Goal: Browse casually

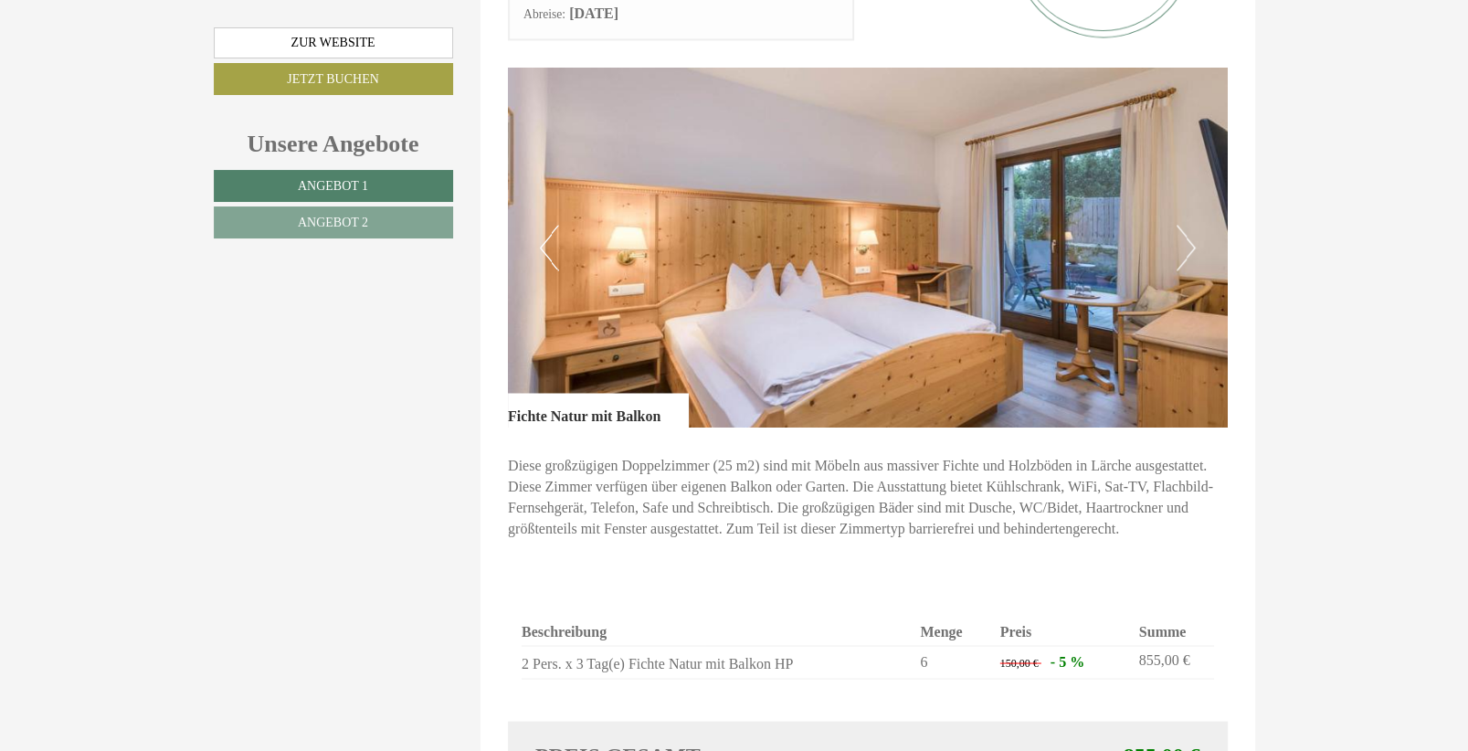
scroll to position [2403, 0]
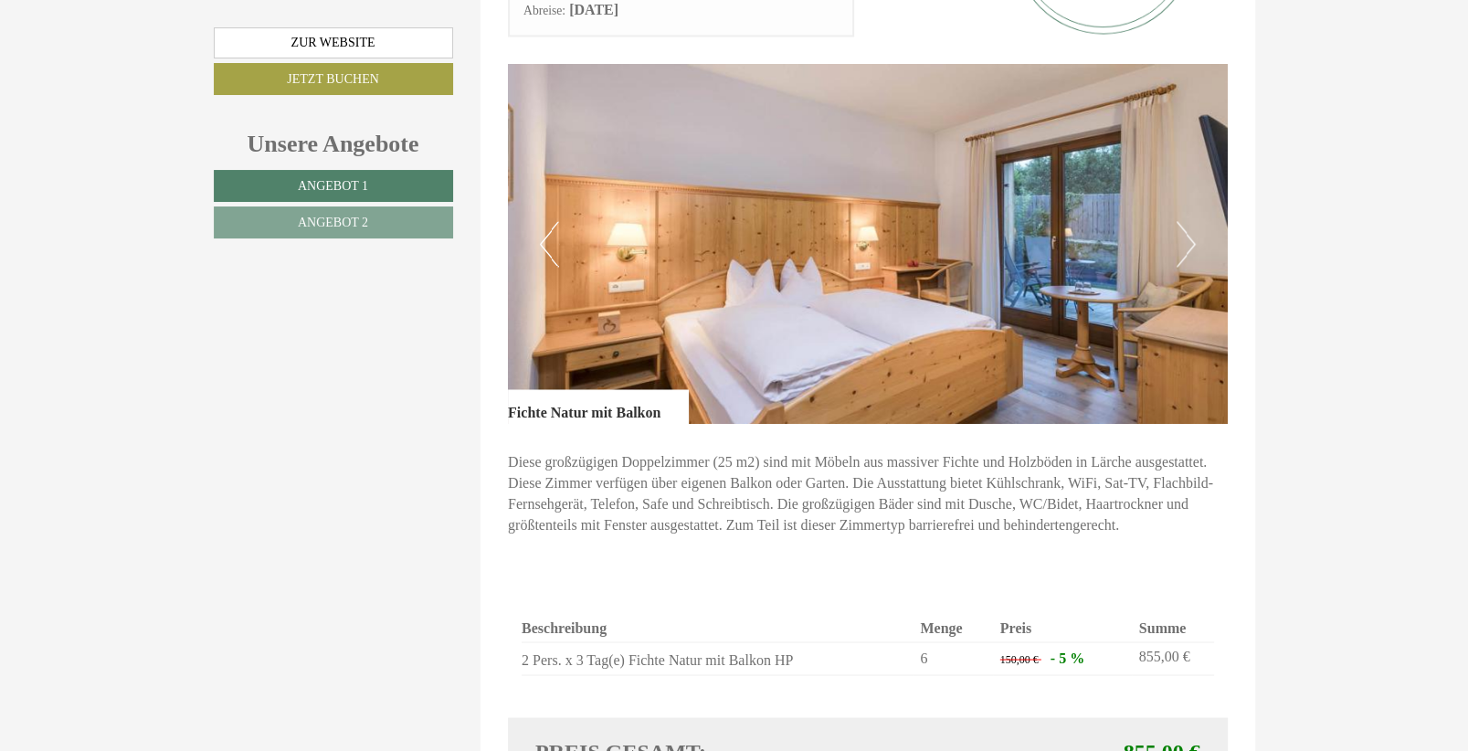
click at [1200, 185] on img at bounding box center [868, 244] width 720 height 360
click at [1187, 221] on button "Next" at bounding box center [1186, 244] width 19 height 46
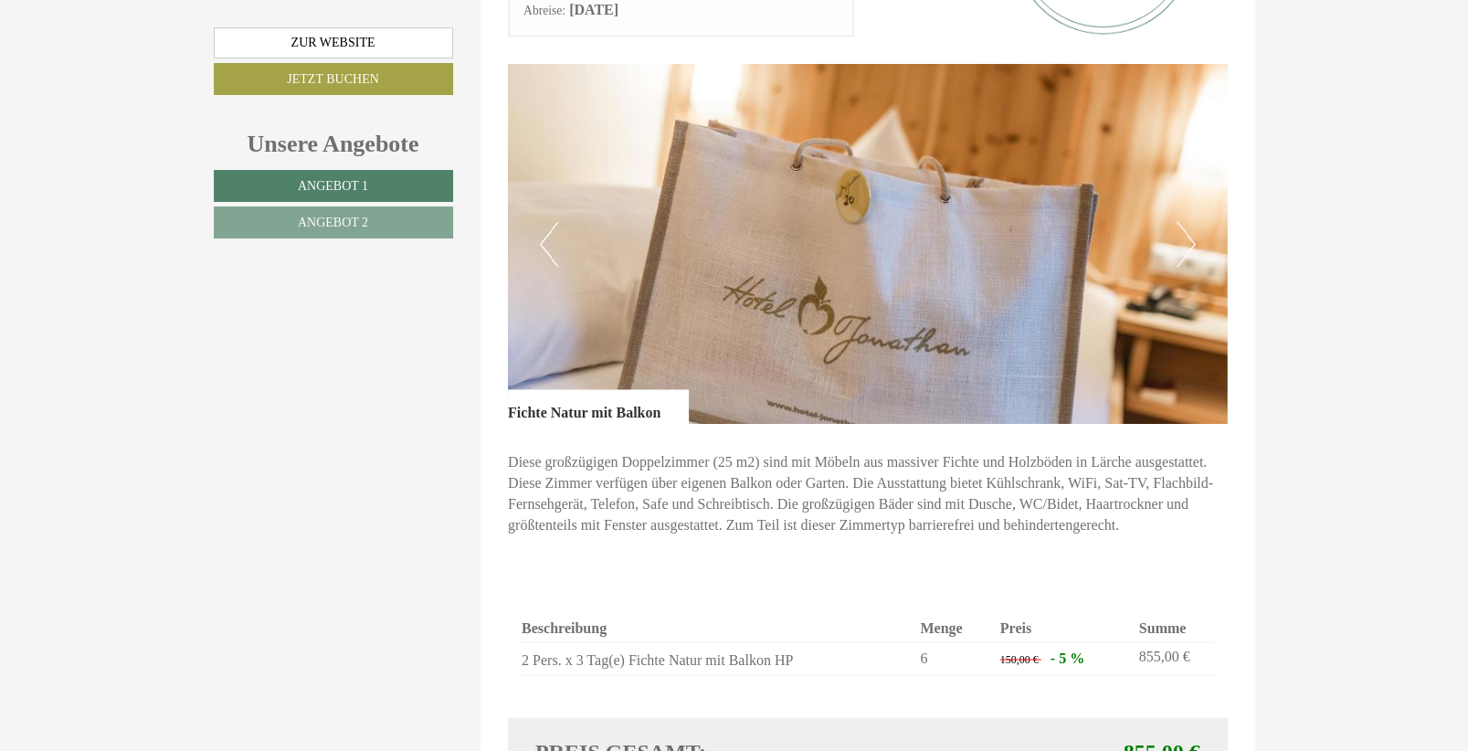
click at [1193, 221] on button "Next" at bounding box center [1186, 244] width 19 height 46
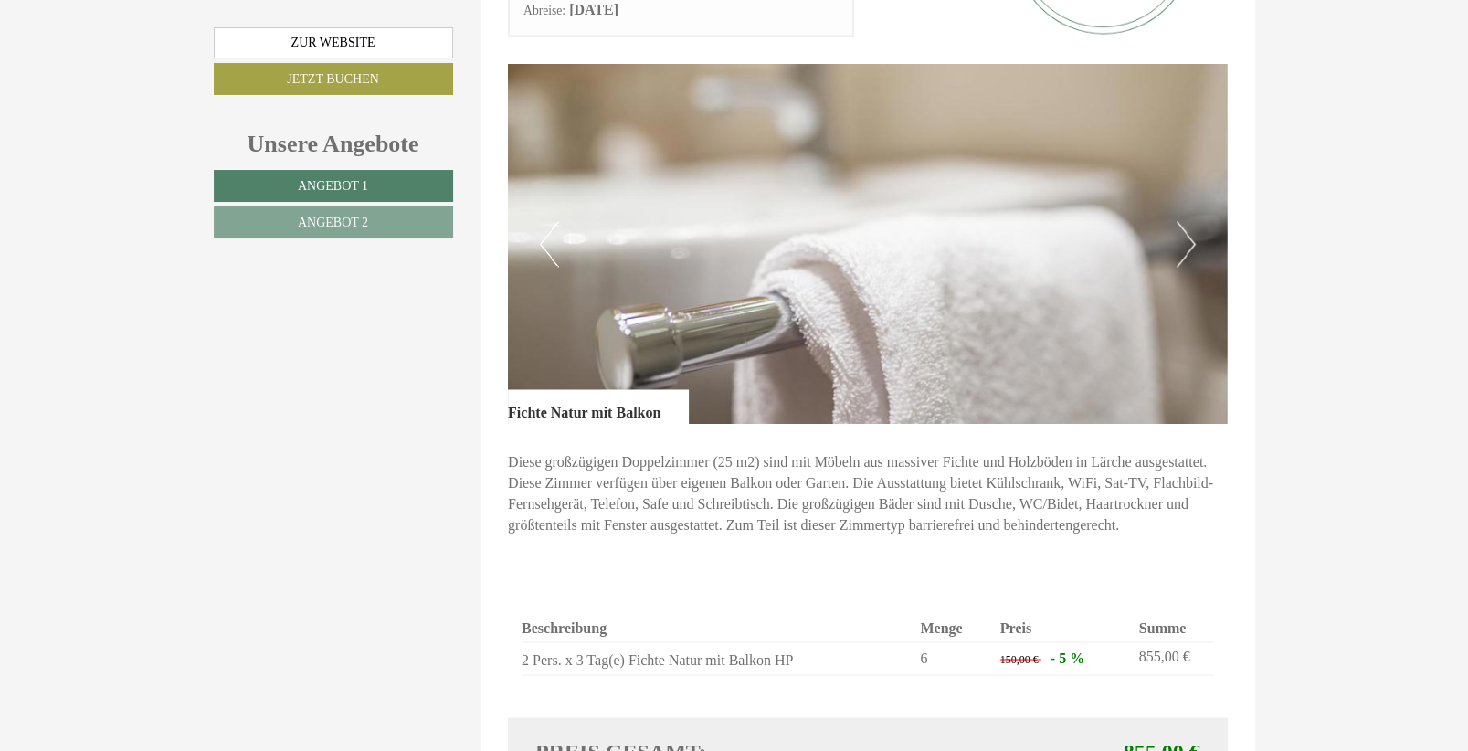
click at [1187, 221] on button "Next" at bounding box center [1186, 244] width 19 height 46
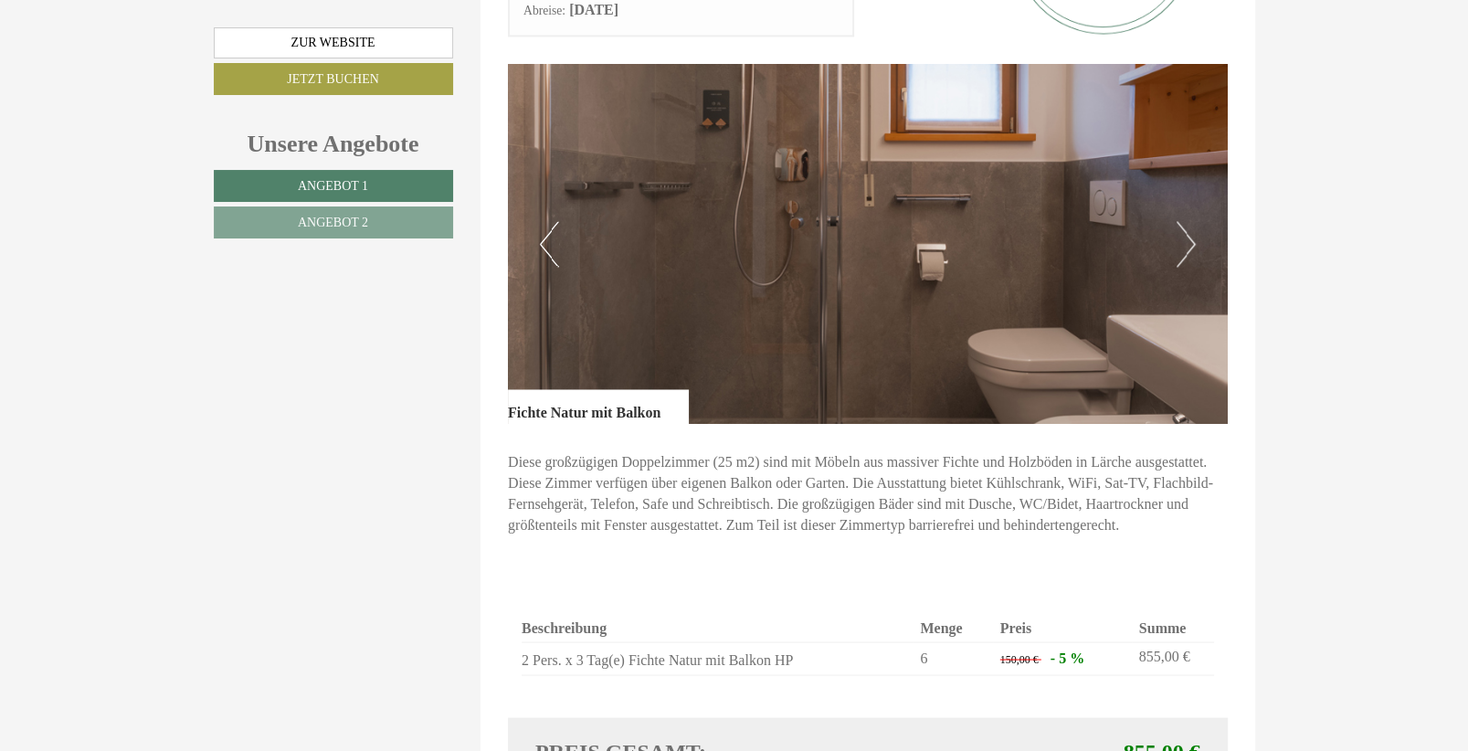
click at [1198, 181] on img at bounding box center [868, 244] width 720 height 360
click at [1198, 182] on img at bounding box center [868, 244] width 720 height 360
click at [1190, 221] on button "Next" at bounding box center [1186, 244] width 19 height 46
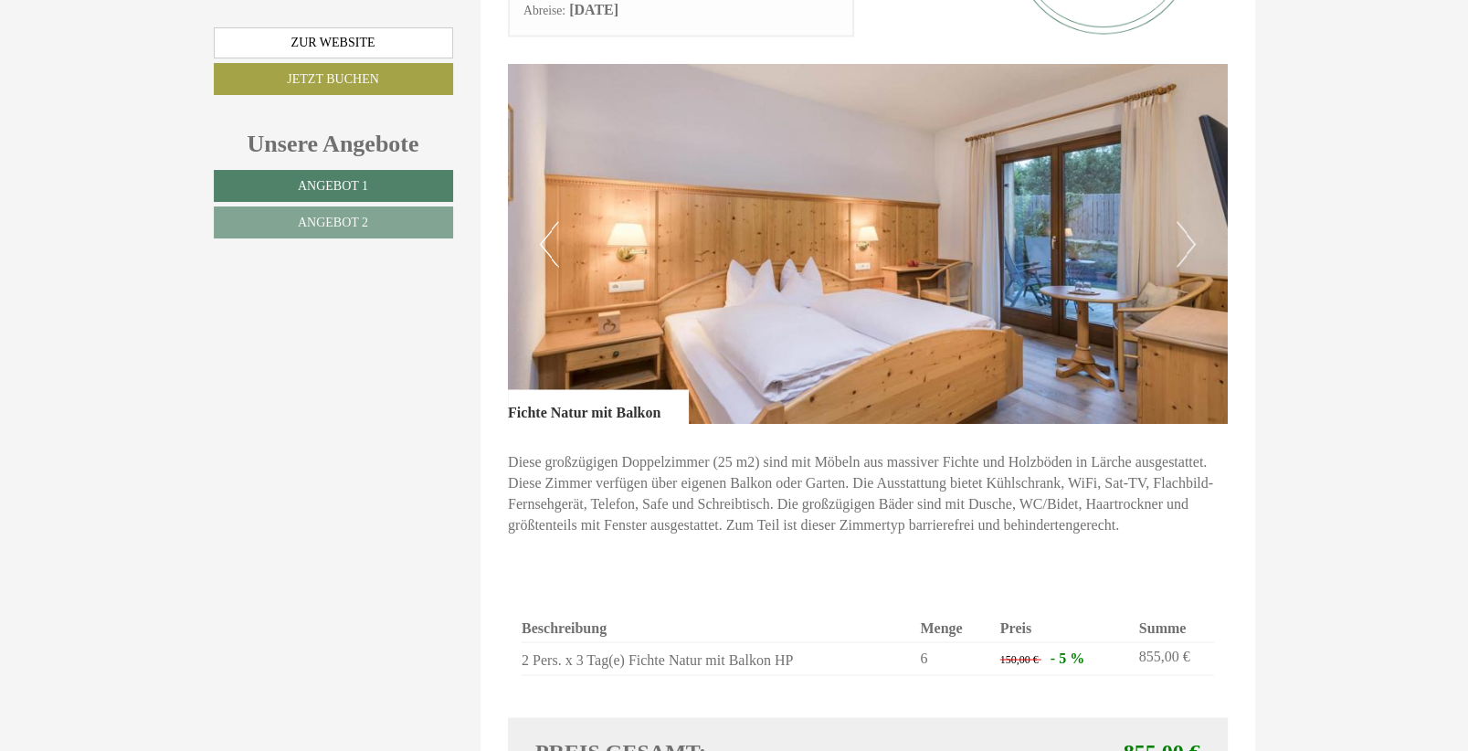
click at [1196, 196] on img at bounding box center [868, 244] width 720 height 360
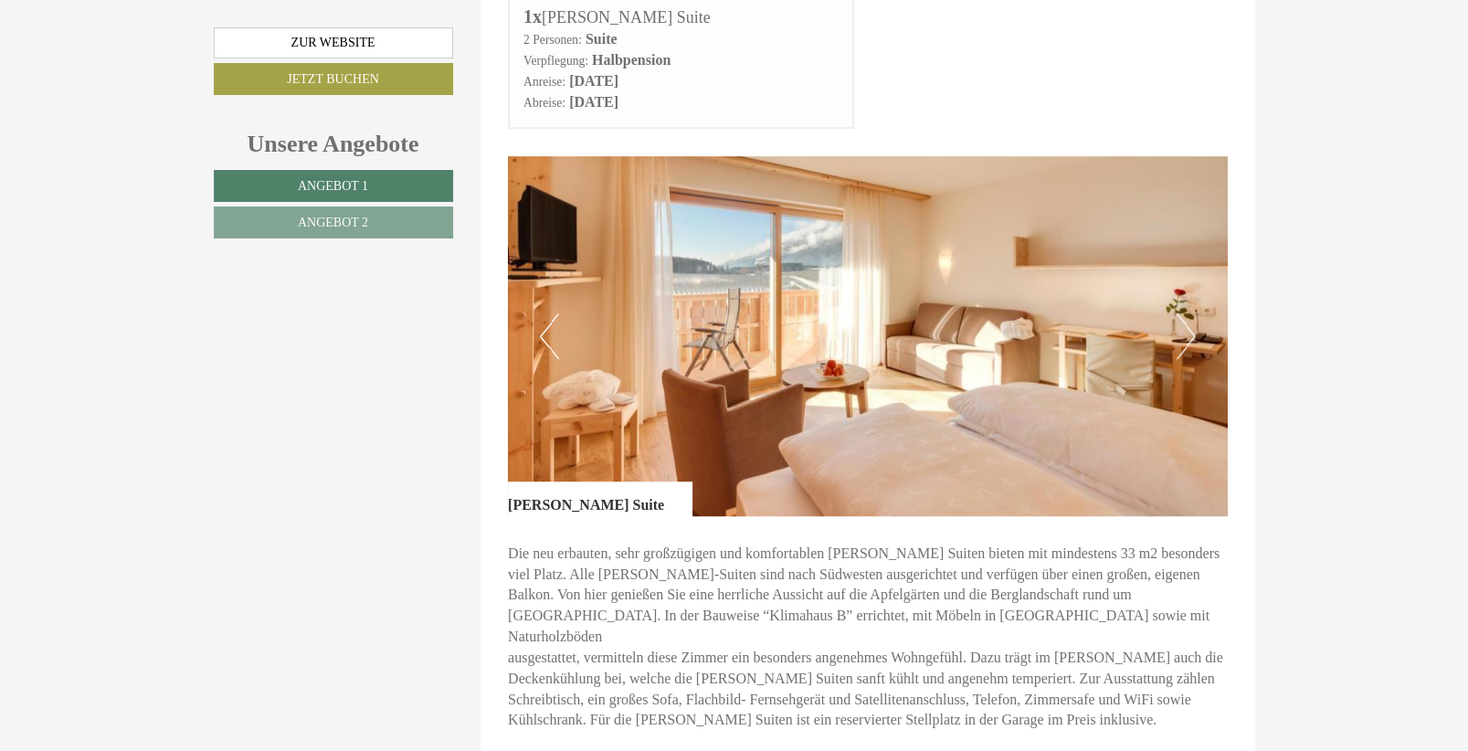
scroll to position [1060, 0]
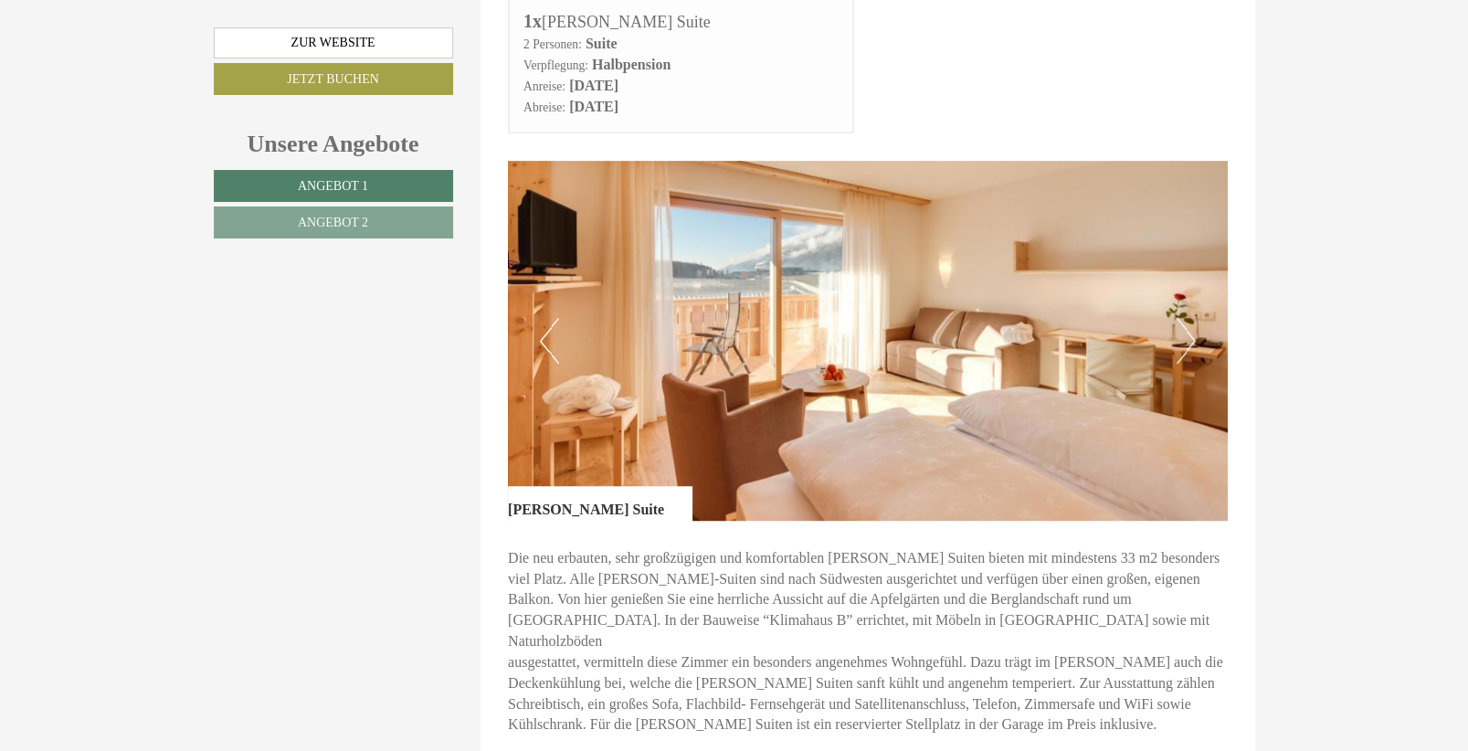
click at [1197, 312] on img at bounding box center [868, 341] width 720 height 360
click at [1193, 318] on button "Next" at bounding box center [1186, 341] width 19 height 46
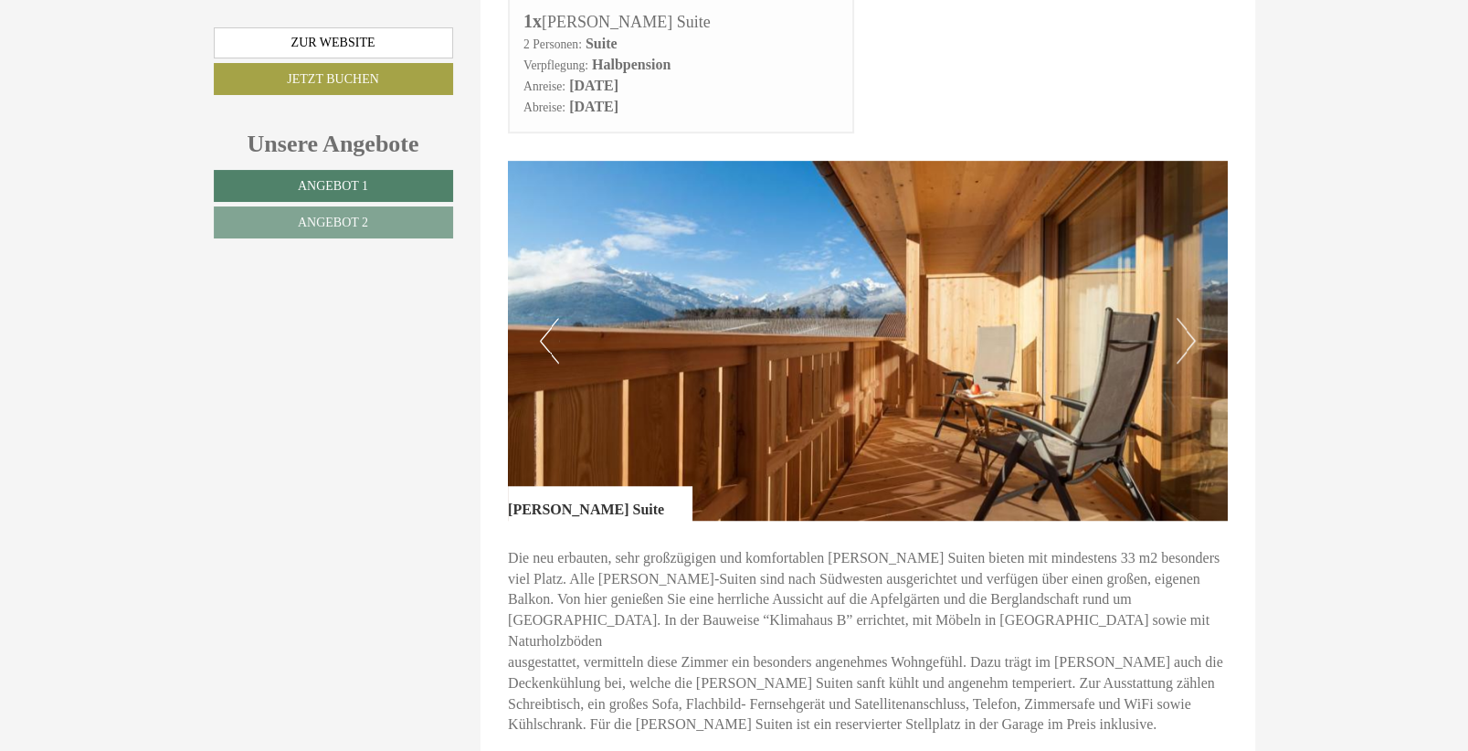
click at [1190, 318] on button "Next" at bounding box center [1186, 341] width 19 height 46
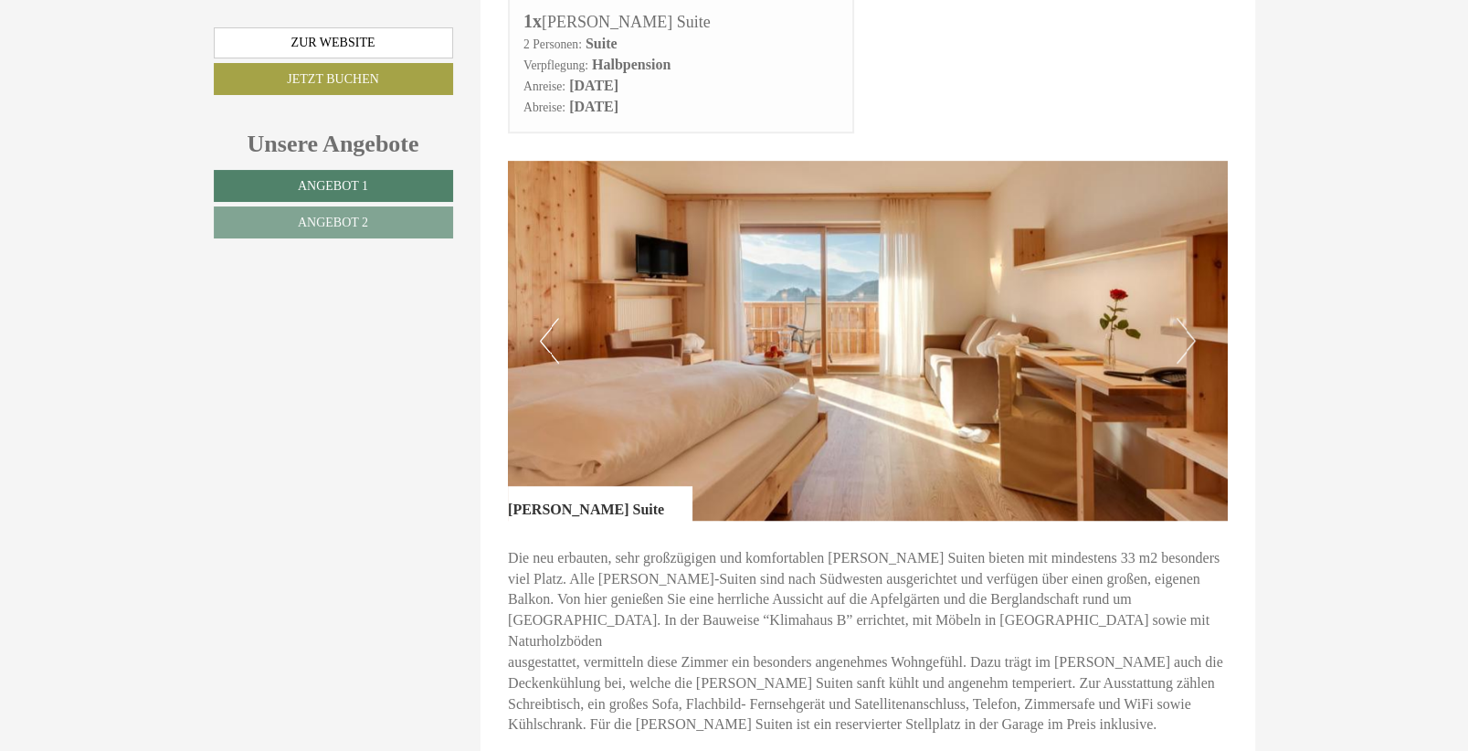
click at [1194, 318] on button "Next" at bounding box center [1186, 341] width 19 height 46
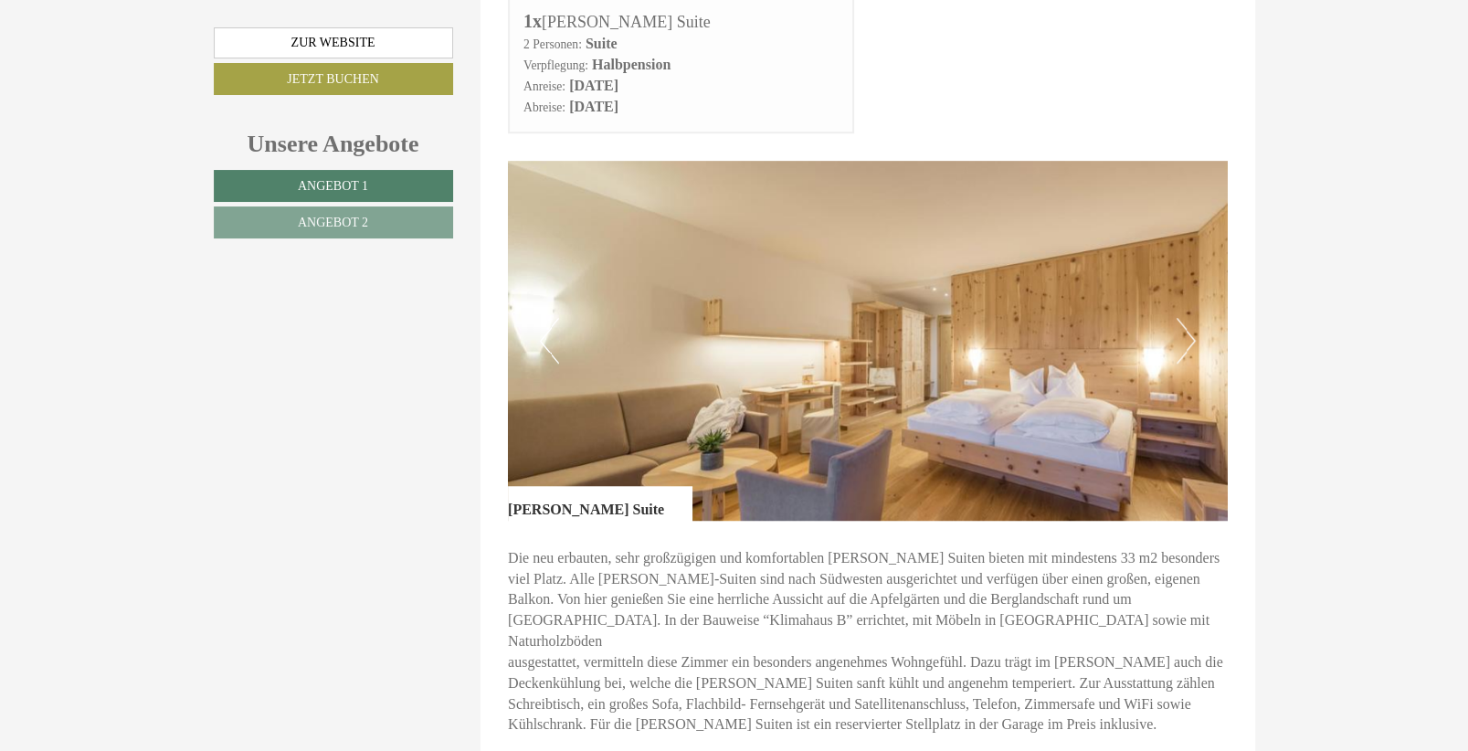
click at [1188, 320] on button "Next" at bounding box center [1186, 341] width 19 height 46
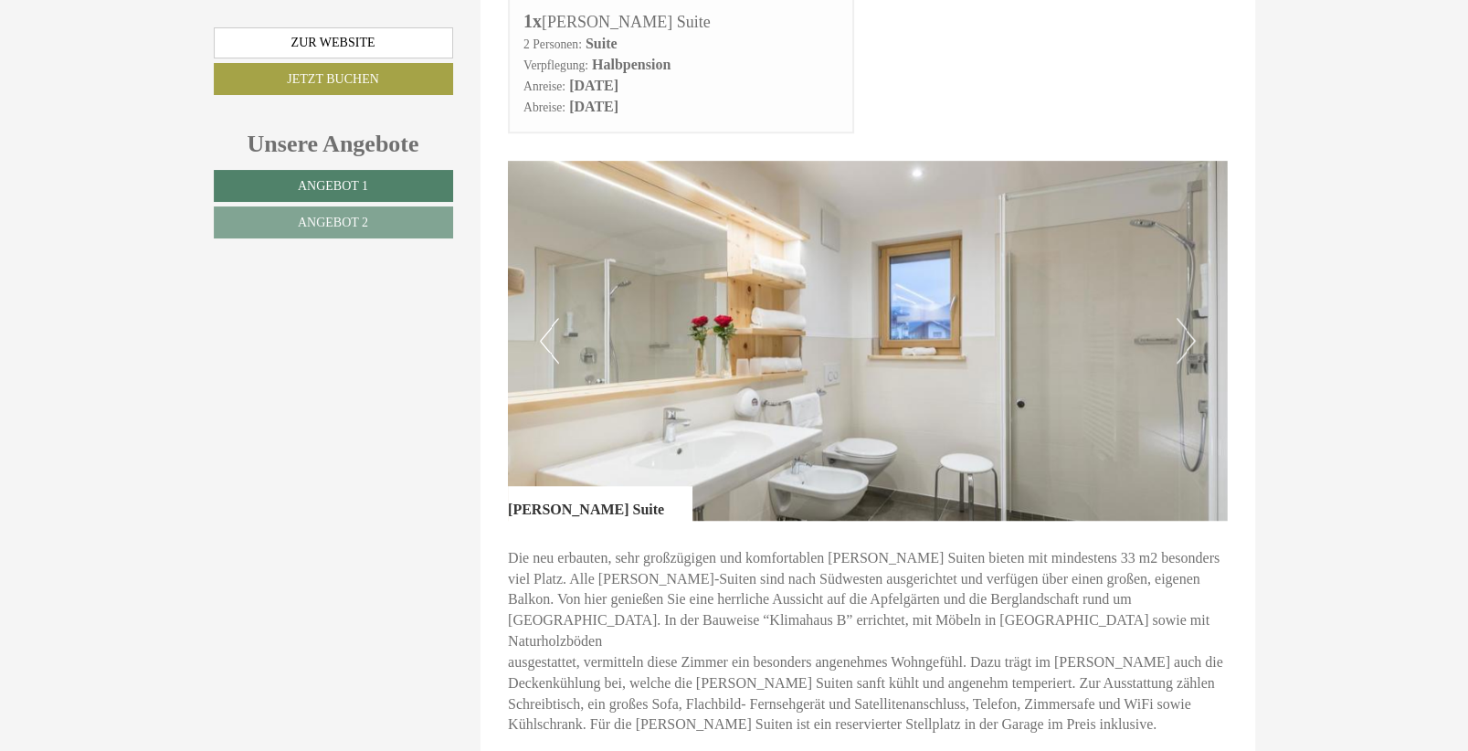
click at [1189, 318] on button "Next" at bounding box center [1186, 341] width 19 height 46
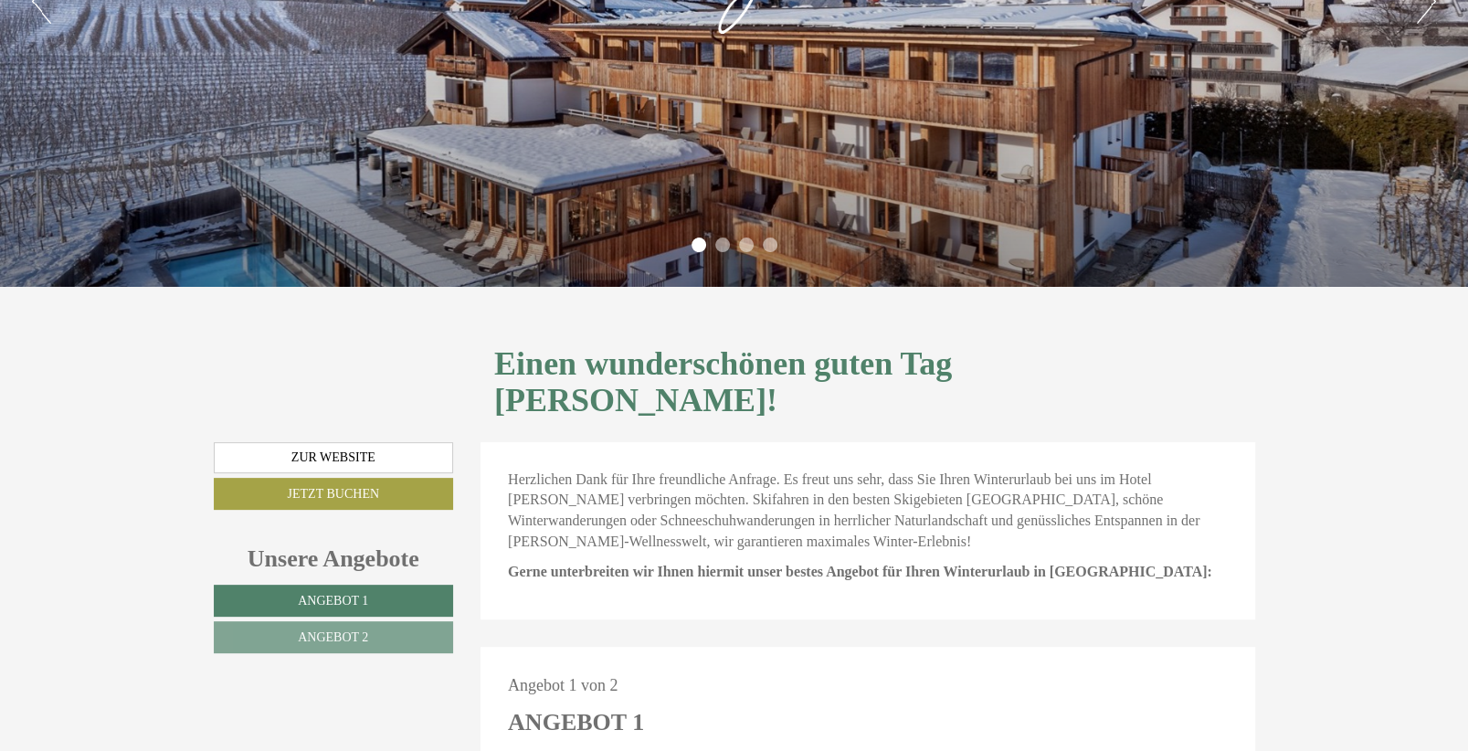
scroll to position [0, 0]
